Goal: Task Accomplishment & Management: Manage account settings

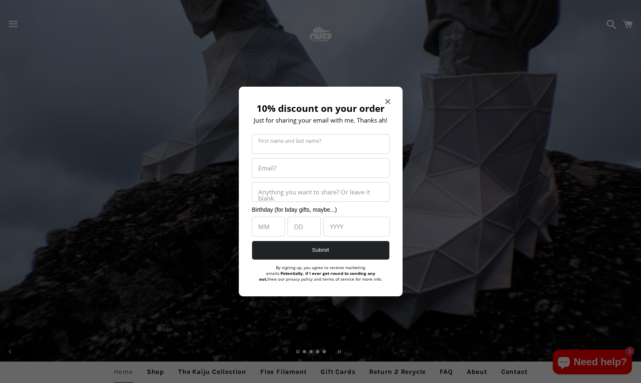
click at [390, 101] on icon "Close modal" at bounding box center [387, 101] width 5 height 5
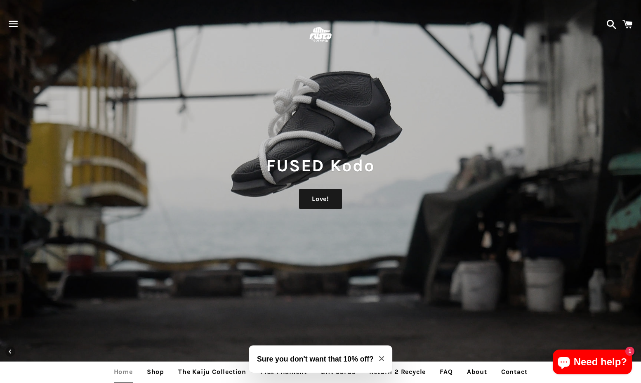
click at [12, 25] on span "button" at bounding box center [13, 24] width 19 height 25
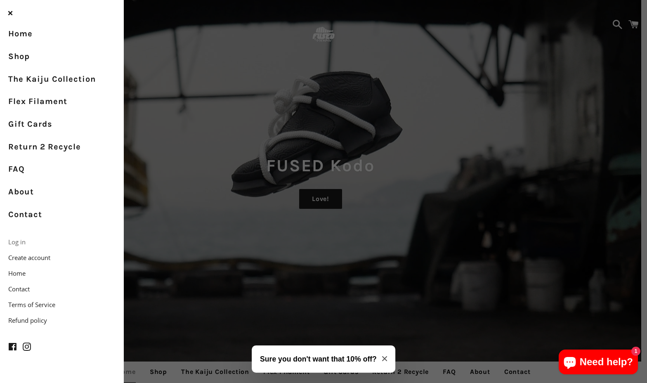
click at [20, 239] on link "Log in" at bounding box center [62, 242] width 124 height 16
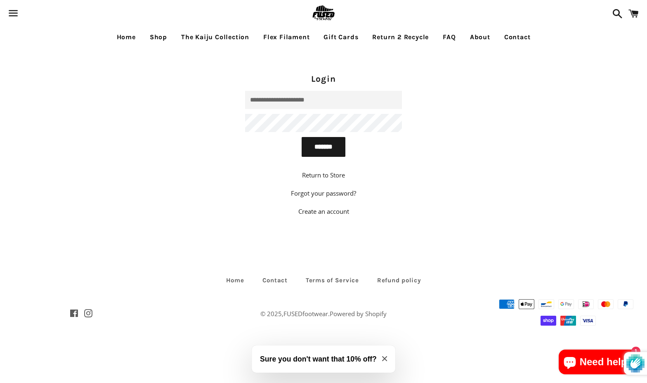
type input "**********"
click at [324, 146] on input "*******" at bounding box center [324, 147] width 44 height 20
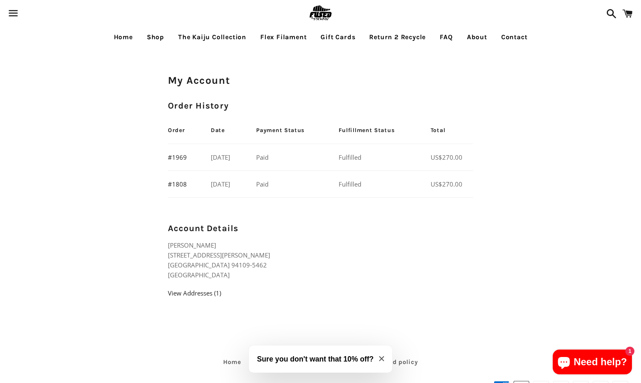
click at [544, 114] on main "My Account Order History Order Date Payment Status Fulfillment Status Total #19…" at bounding box center [320, 193] width 641 height 291
click at [203, 293] on link "View Addresses (1)" at bounding box center [194, 293] width 53 height 8
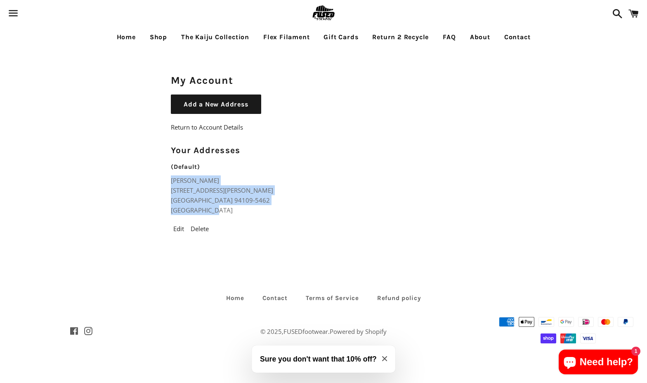
drag, startPoint x: 171, startPoint y: 181, endPoint x: 227, endPoint y: 208, distance: 61.3
click at [227, 208] on p "Neal Blessinger 1 Daniel Burnham Ct Apt 914 San Francisco CA 94109-5462 United …" at bounding box center [244, 195] width 146 height 40
copy p "Neal Blessinger 1 Daniel Burnham Ct Apt 914 San Francisco CA 94109-5462 United …"
click at [15, 15] on span "button" at bounding box center [13, 13] width 19 height 25
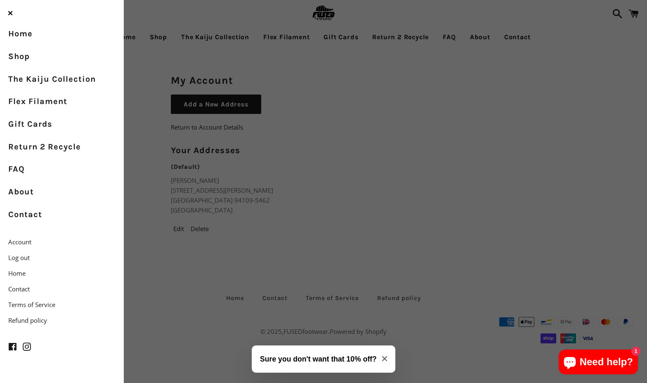
click at [152, 62] on div "Menu Search Cart Home Shop The Kaiju Collection Flex Filament Gift Cards Return…" at bounding box center [323, 183] width 647 height 366
